Goal: Information Seeking & Learning: Learn about a topic

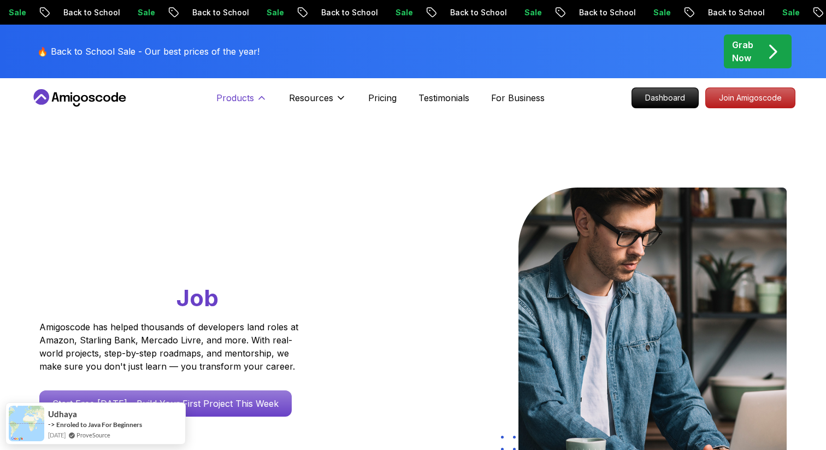
click at [250, 96] on p "Products" at bounding box center [235, 97] width 38 height 13
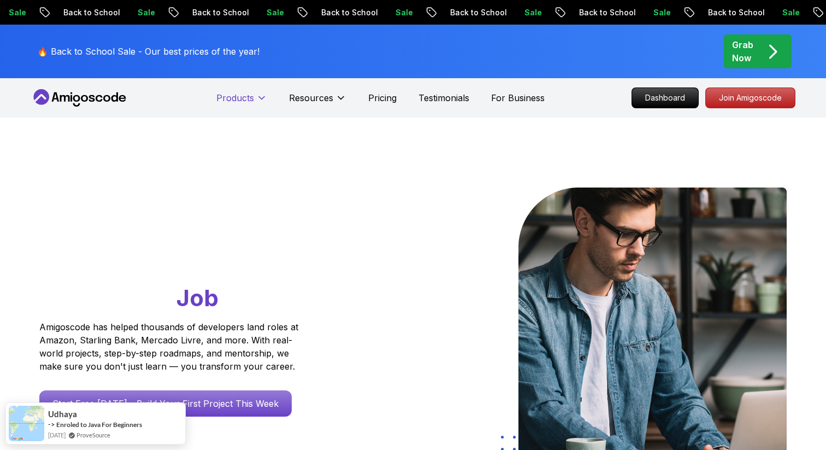
click at [250, 96] on p "Products" at bounding box center [235, 97] width 38 height 13
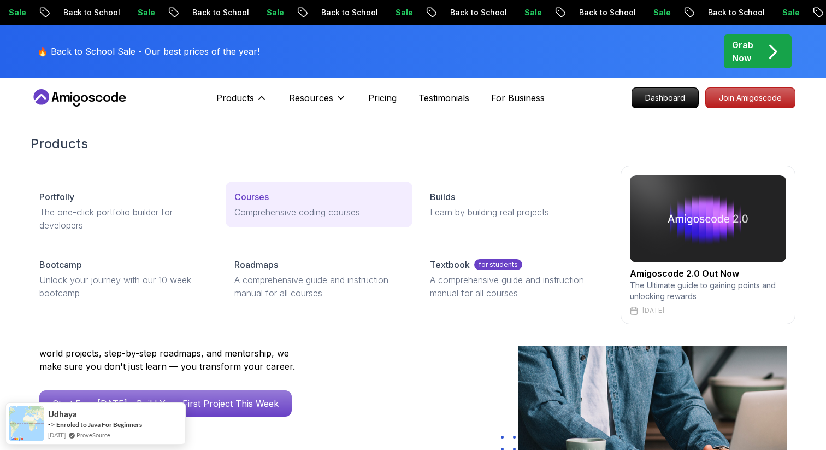
click at [264, 204] on link "Courses Comprehensive coding courses" at bounding box center [319, 204] width 186 height 46
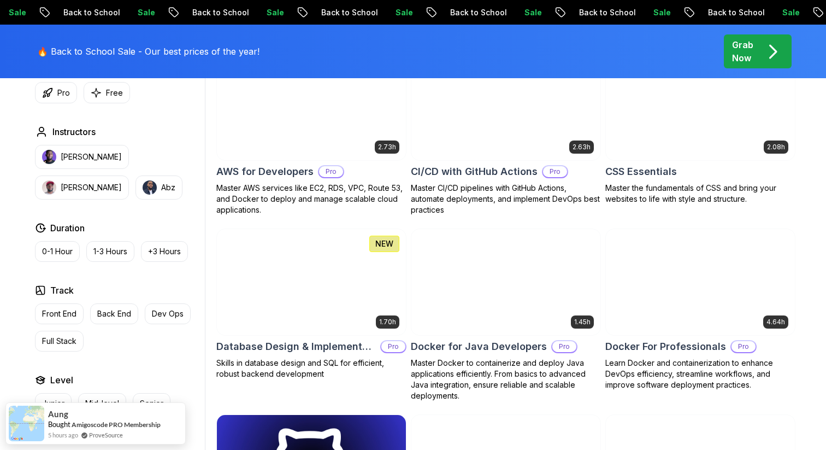
scroll to position [869, 0]
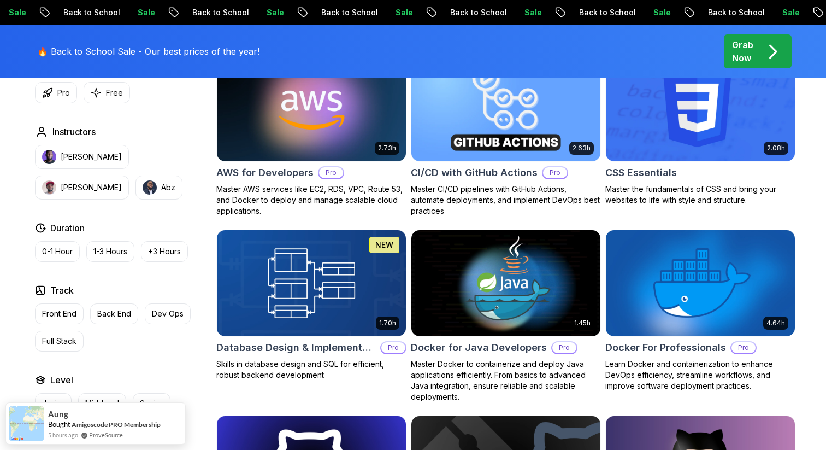
click at [489, 175] on h2 "CI/CD with GitHub Actions" at bounding box center [474, 172] width 127 height 15
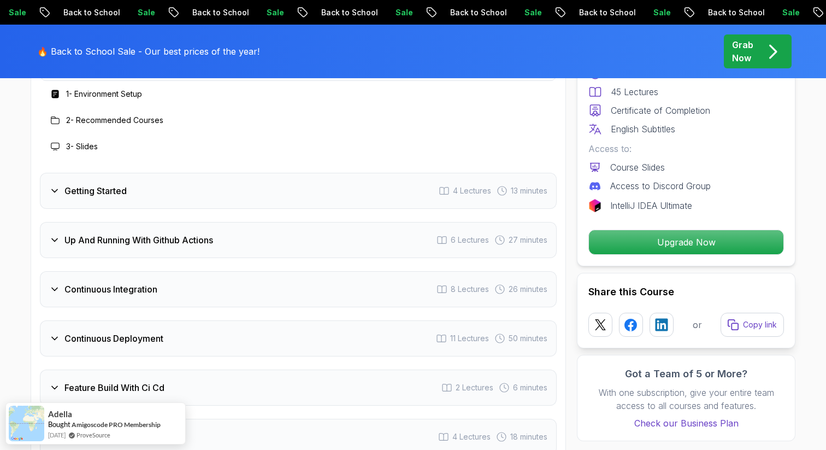
scroll to position [1932, 0]
click at [225, 188] on div "Getting Started 4 Lectures 13 minutes" at bounding box center [298, 190] width 517 height 36
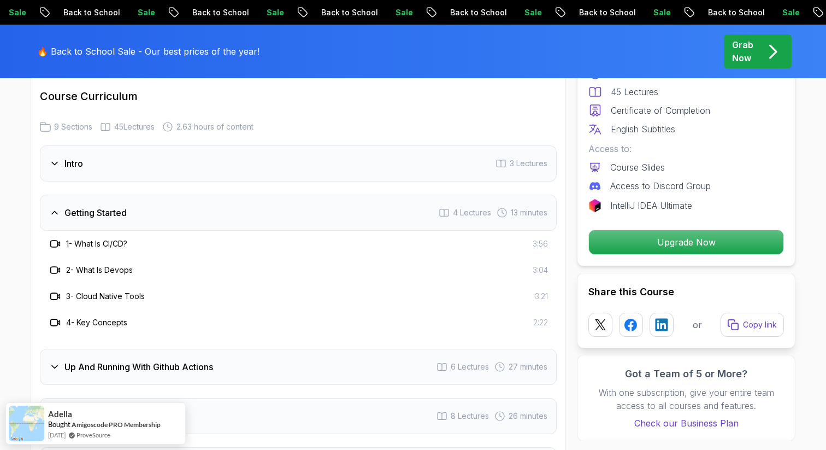
scroll to position [1838, 0]
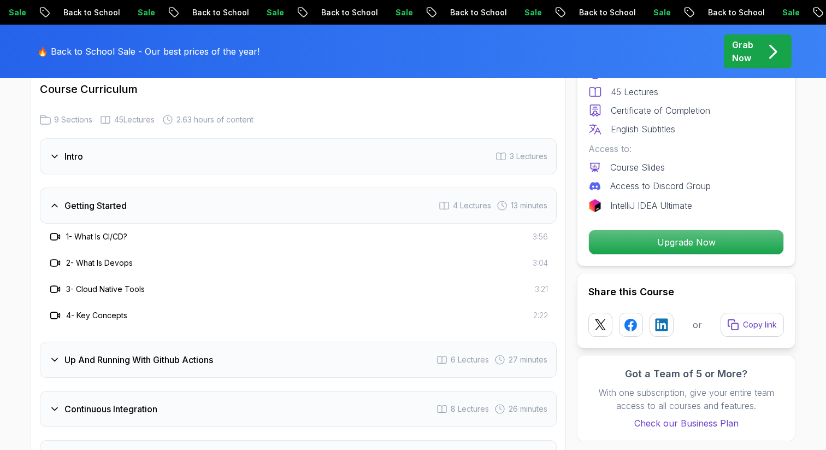
click at [293, 212] on div "Getting Started 4 Lectures 13 minutes" at bounding box center [298, 205] width 517 height 36
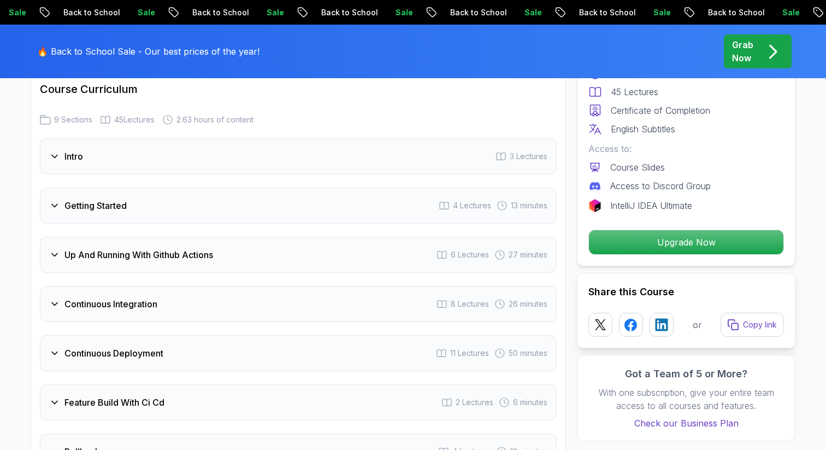
click at [282, 243] on div "Up And Running With Github Actions 6 Lectures 27 minutes" at bounding box center [298, 255] width 517 height 36
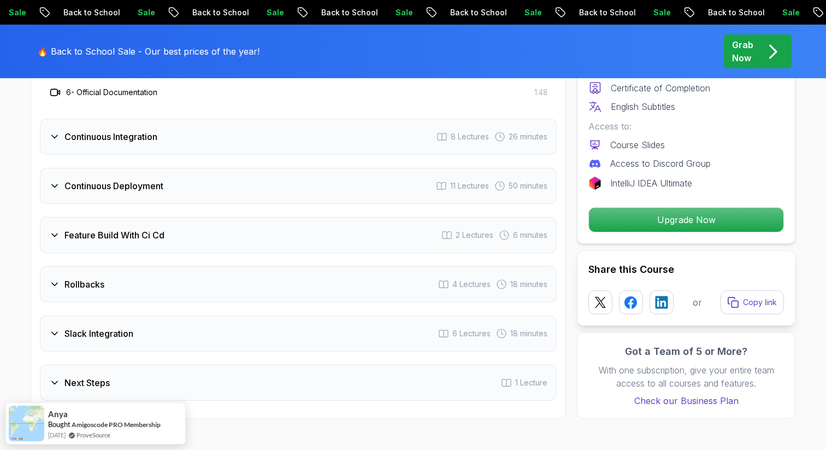
scroll to position [2172, 0]
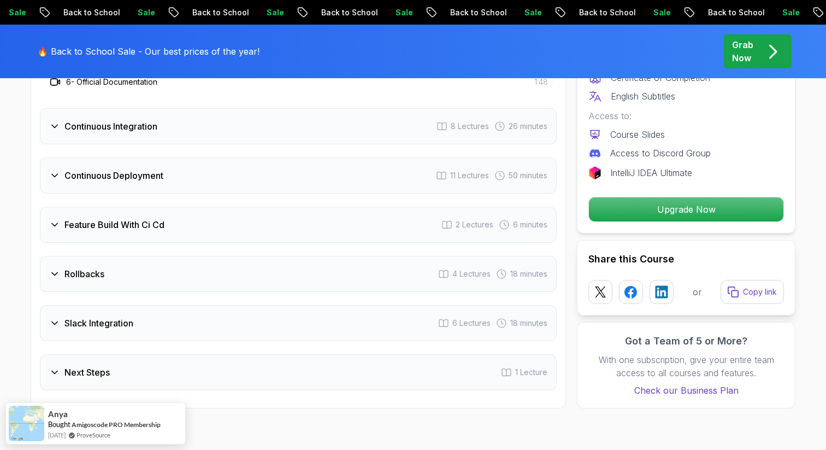
click at [220, 112] on div "Continuous Integration 8 Lectures 26 minutes" at bounding box center [298, 126] width 517 height 36
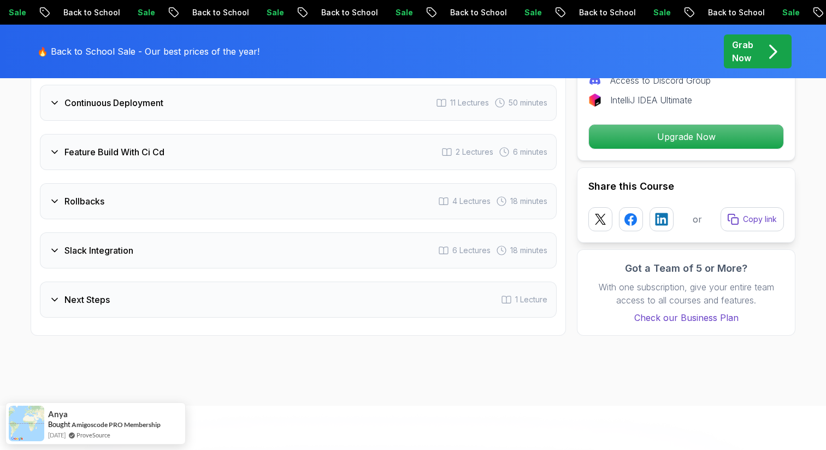
scroll to position [2299, 0]
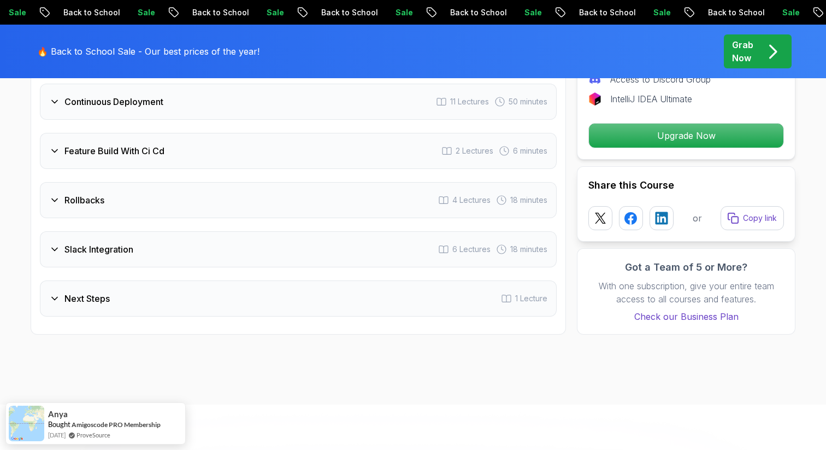
click at [225, 304] on div "Next Steps 1 Lecture" at bounding box center [298, 298] width 517 height 36
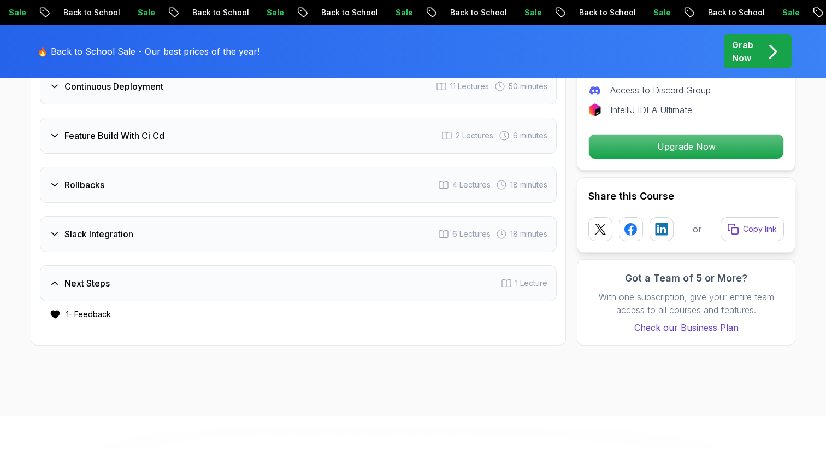
scroll to position [2103, 0]
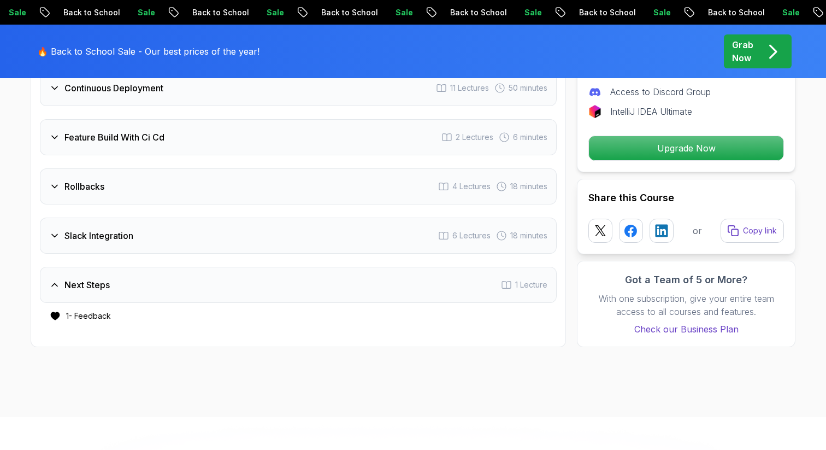
click at [284, 230] on div "Slack Integration 6 Lectures 18 minutes" at bounding box center [298, 235] width 517 height 36
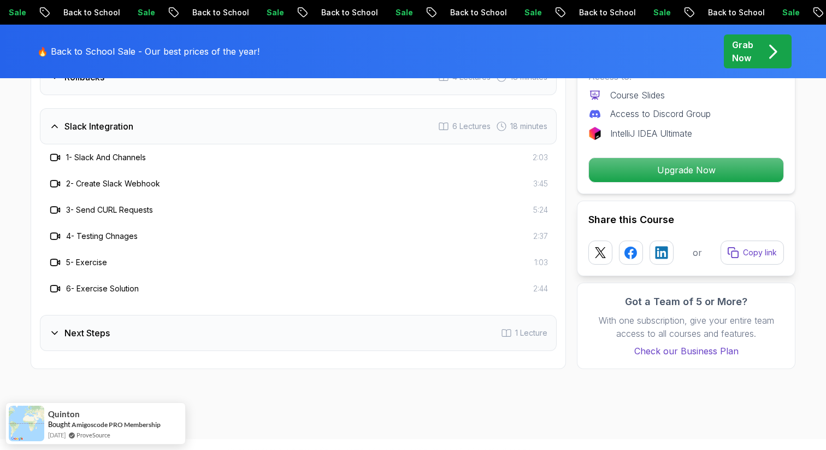
scroll to position [2199, 0]
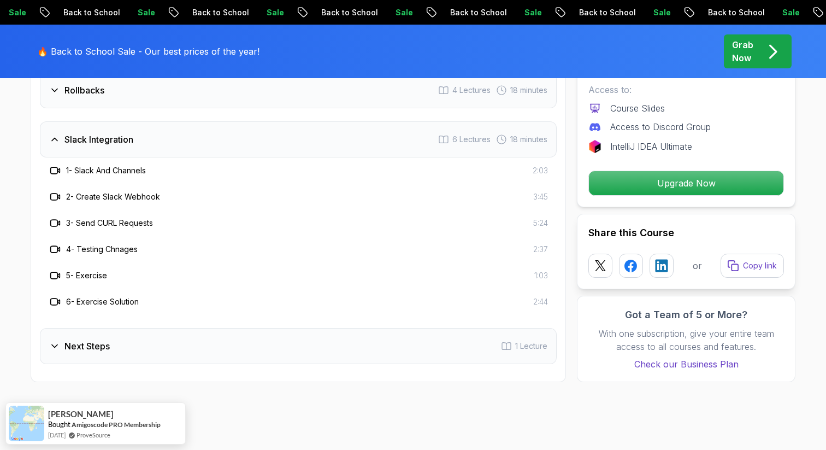
drag, startPoint x: 212, startPoint y: 145, endPoint x: 214, endPoint y: 50, distance: 94.5
click at [212, 144] on div "Slack Integration 6 Lectures 18 minutes" at bounding box center [298, 139] width 517 height 36
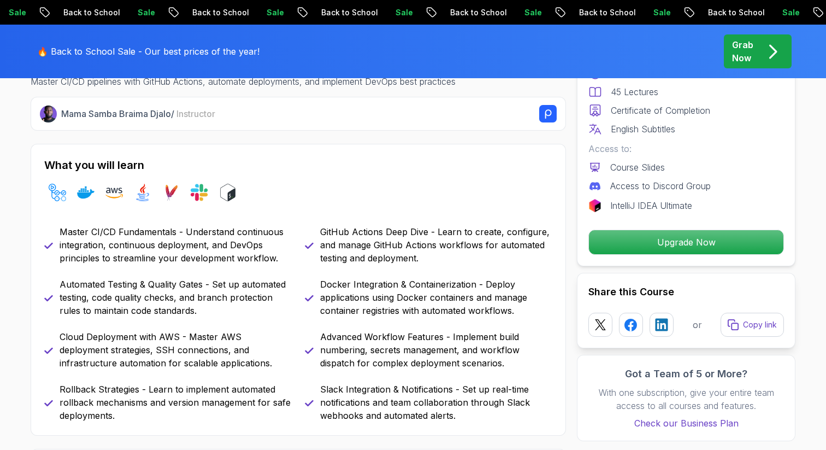
scroll to position [0, 0]
